Goal: Contribute content: Add original content to the website for others to see

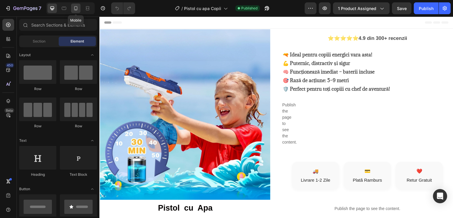
click at [77, 7] on icon at bounding box center [76, 8] width 6 height 6
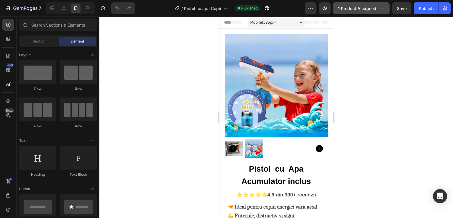
click at [382, 9] on icon "button" at bounding box center [382, 8] width 6 height 6
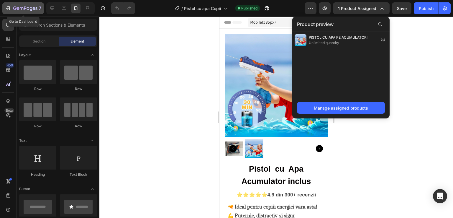
click at [23, 11] on icon "button" at bounding box center [25, 8] width 24 height 5
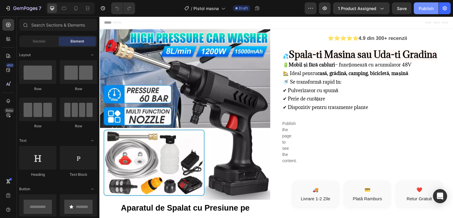
click at [426, 11] on div "Publish" at bounding box center [426, 8] width 15 height 6
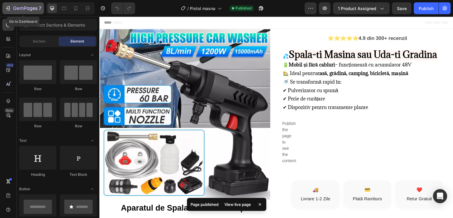
click at [24, 10] on icon "button" at bounding box center [25, 8] width 2 height 4
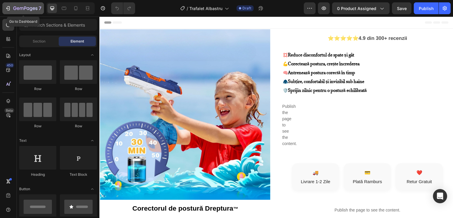
click at [20, 9] on icon "button" at bounding box center [22, 8] width 4 height 3
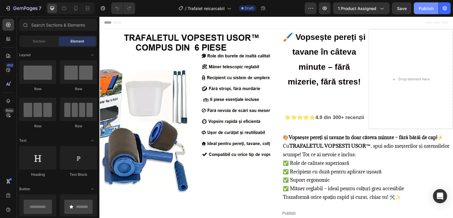
click at [426, 8] on div "Publish" at bounding box center [426, 8] width 15 height 6
click at [76, 8] on icon at bounding box center [76, 8] width 6 height 6
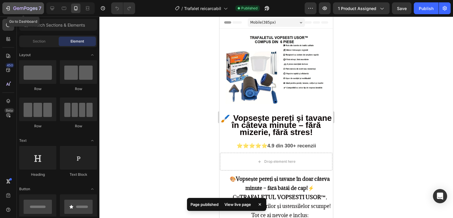
click at [20, 10] on icon "button" at bounding box center [25, 8] width 24 height 5
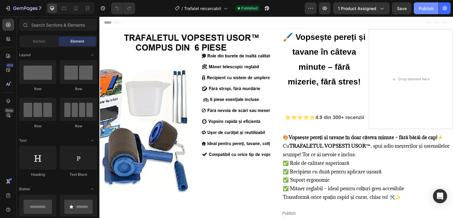
click at [423, 8] on div "Publish" at bounding box center [426, 8] width 15 height 6
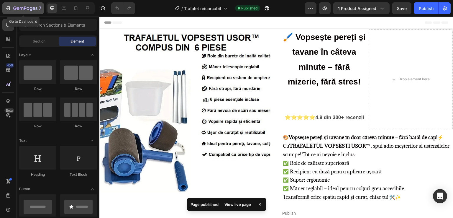
click at [14, 8] on icon "button" at bounding box center [25, 8] width 24 height 5
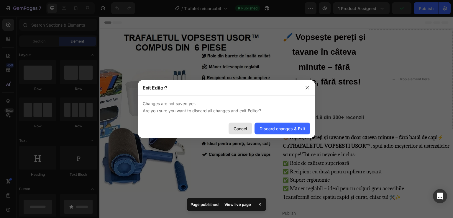
drag, startPoint x: 244, startPoint y: 125, endPoint x: 144, endPoint y: 109, distance: 101.0
click at [244, 125] on div "Cancel" at bounding box center [241, 128] width 14 height 6
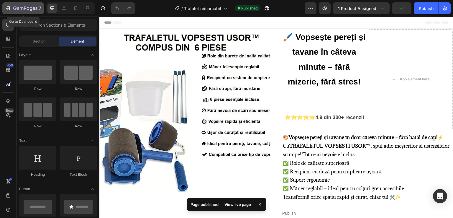
click at [11, 6] on div "7" at bounding box center [23, 8] width 36 height 7
